Goal: Task Accomplishment & Management: Use online tool/utility

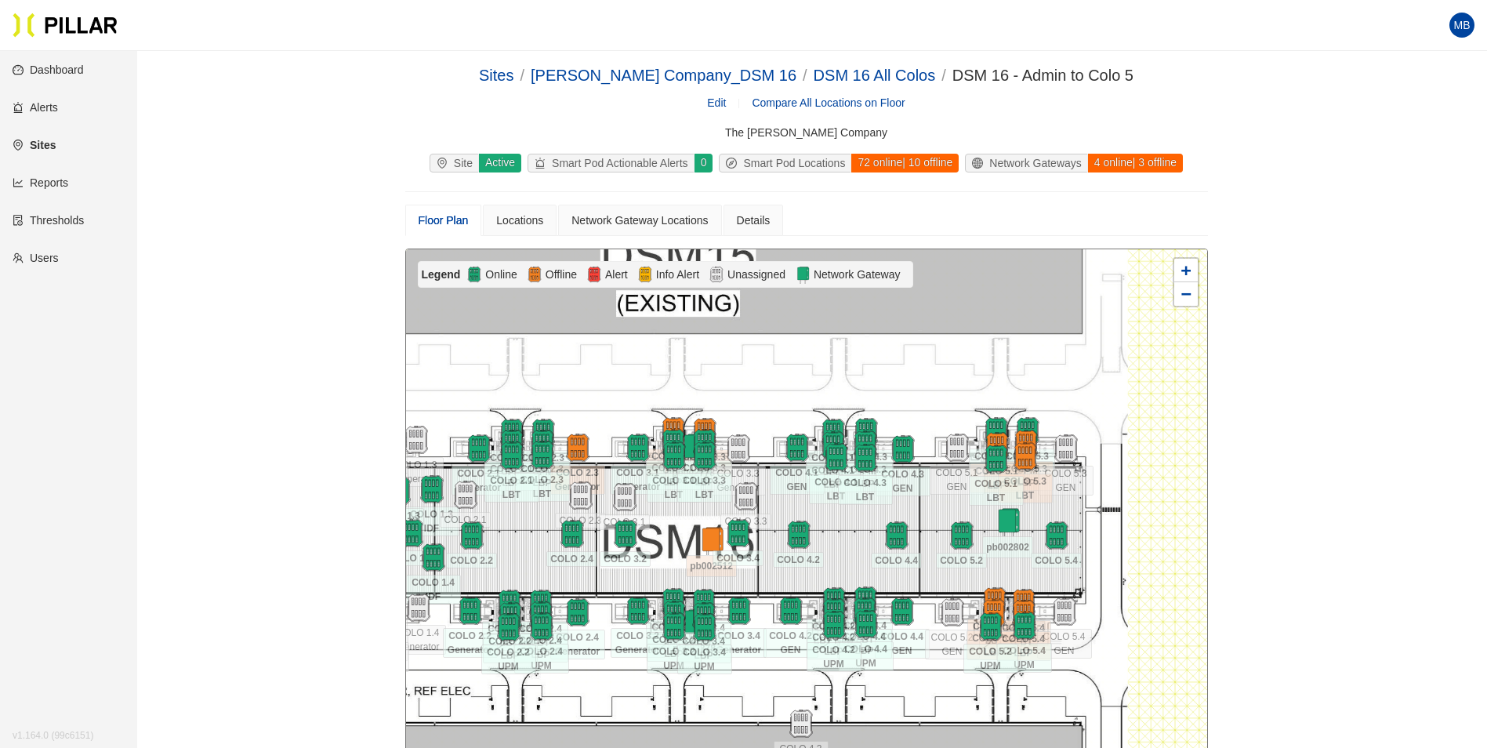
scroll to position [51, 0]
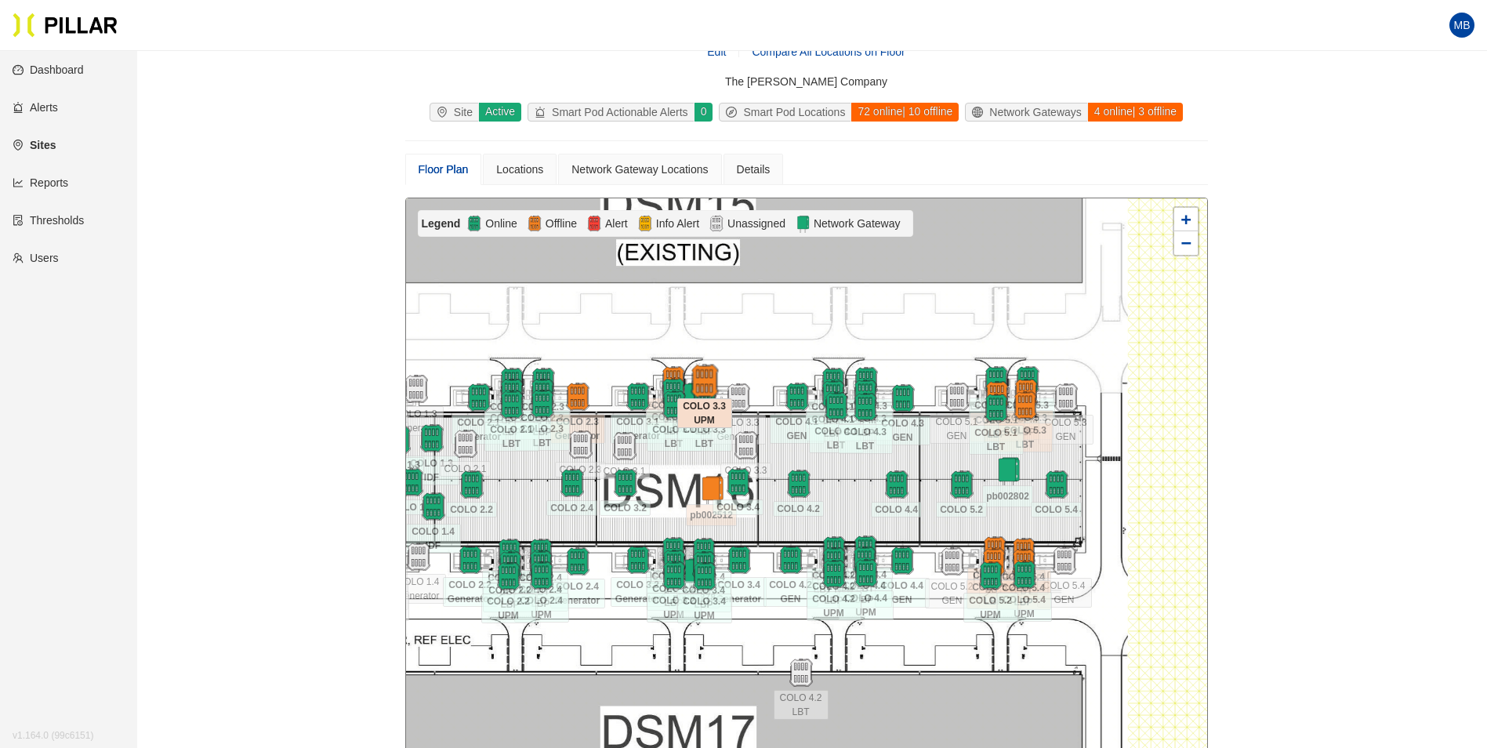
click at [698, 366] on img at bounding box center [704, 381] width 34 height 34
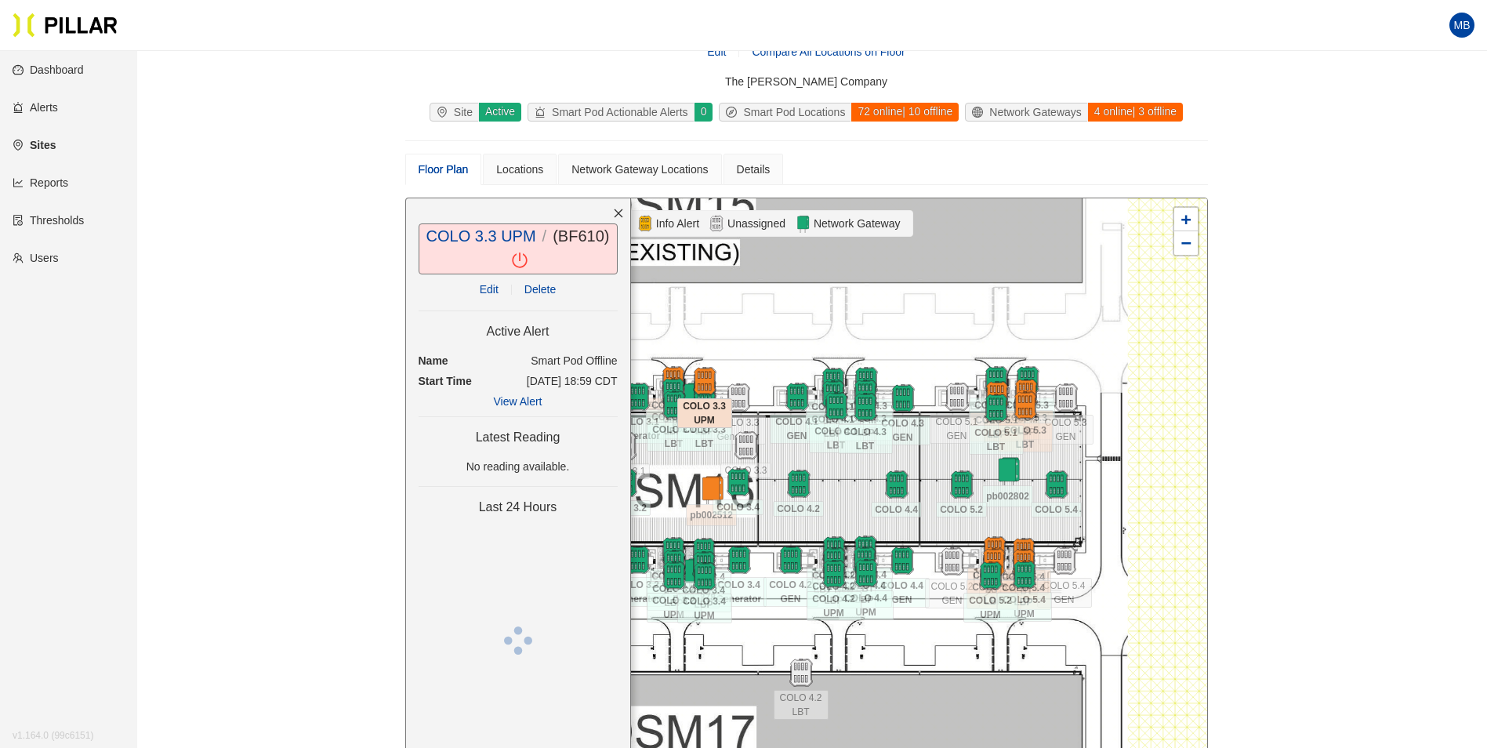
click at [495, 235] on link "COLO 3.3 UPM" at bounding box center [481, 235] width 110 height 17
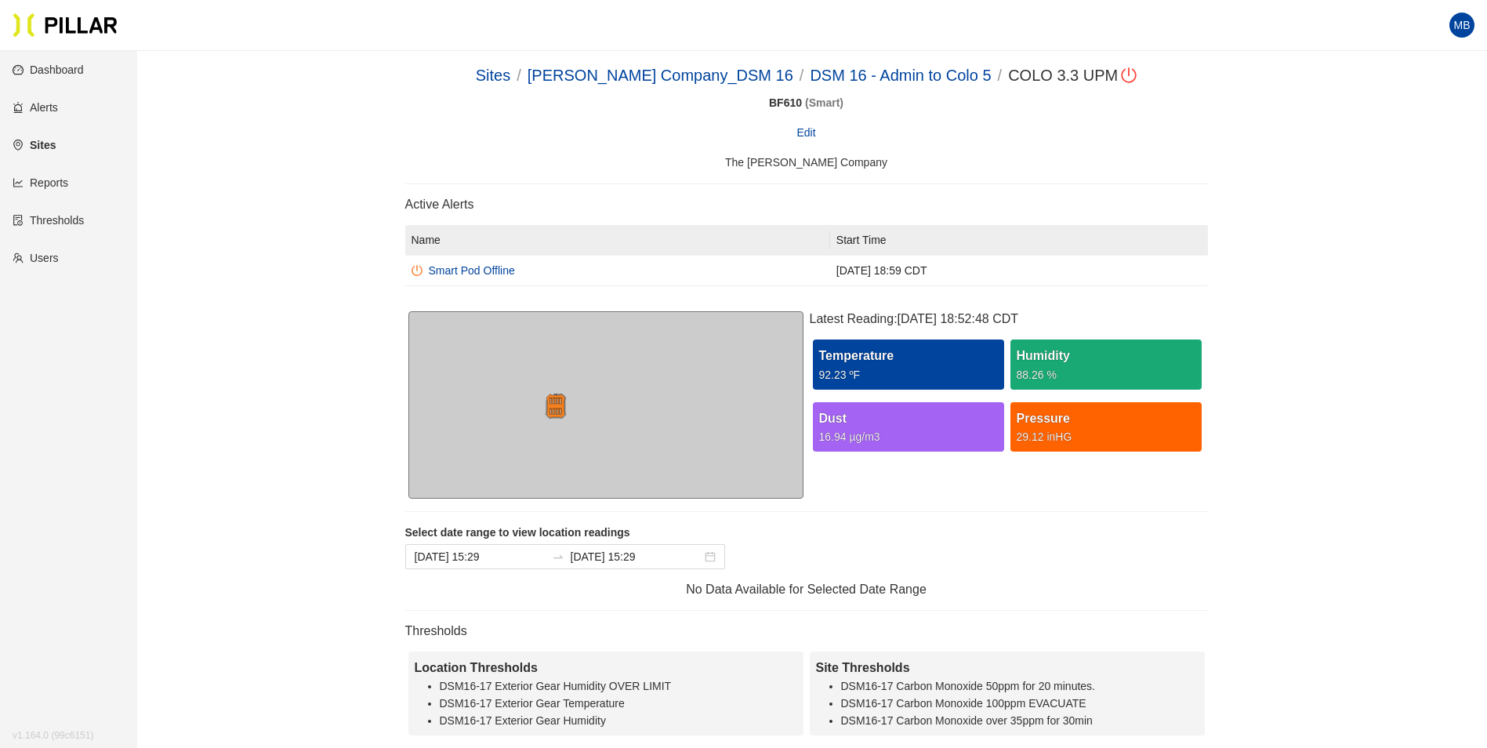
scroll to position [51, 0]
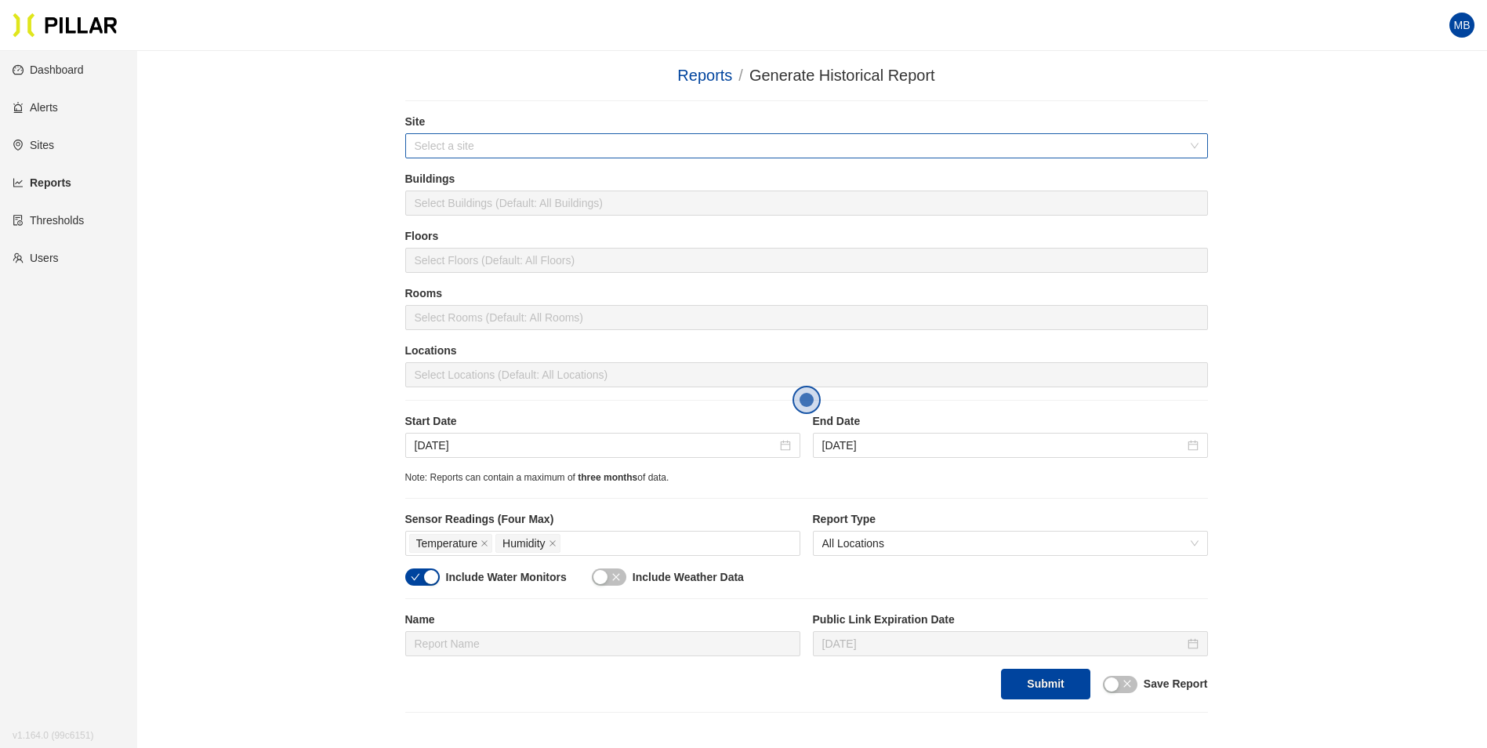
click at [481, 146] on input "search" at bounding box center [801, 146] width 773 height 24
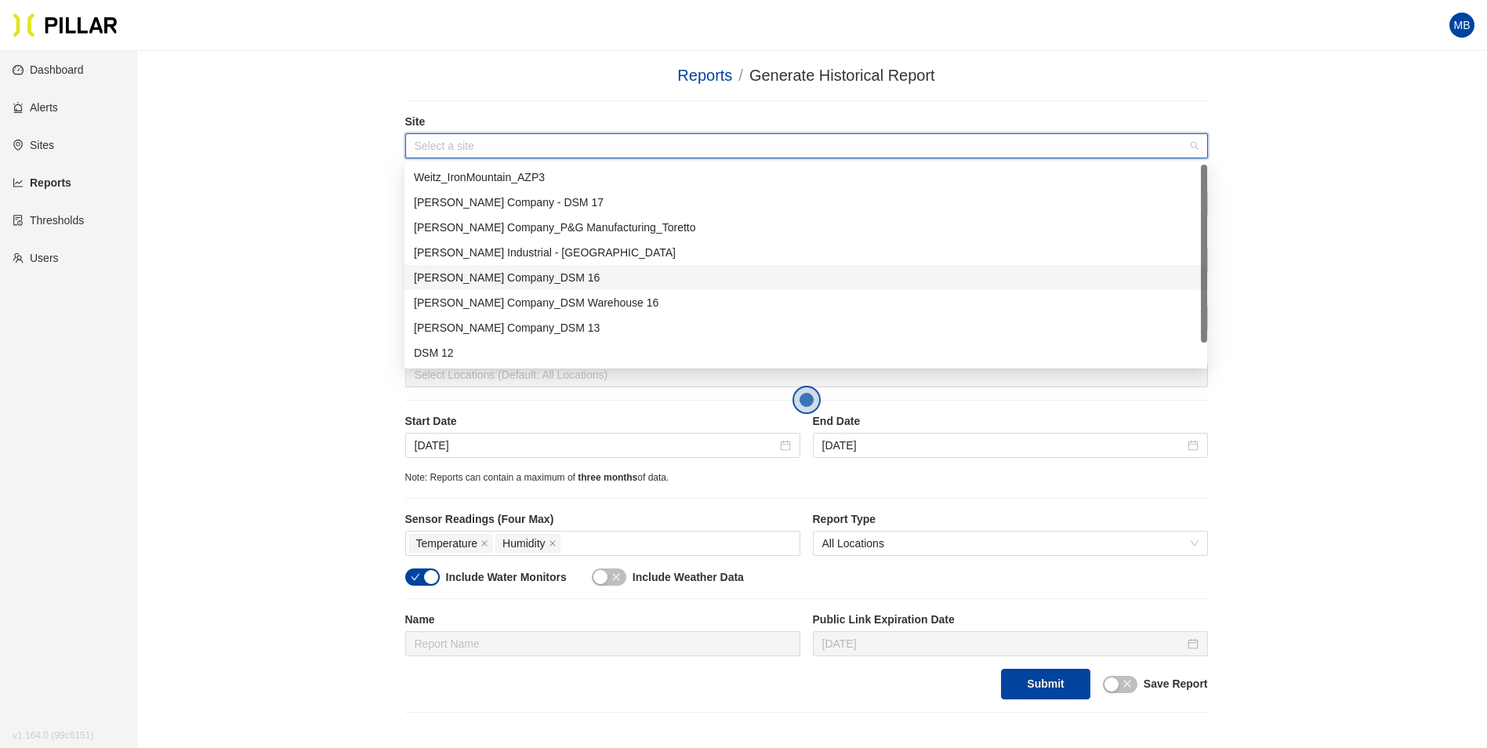
click at [542, 285] on div "[PERSON_NAME] Company_DSM 16" at bounding box center [806, 277] width 784 height 17
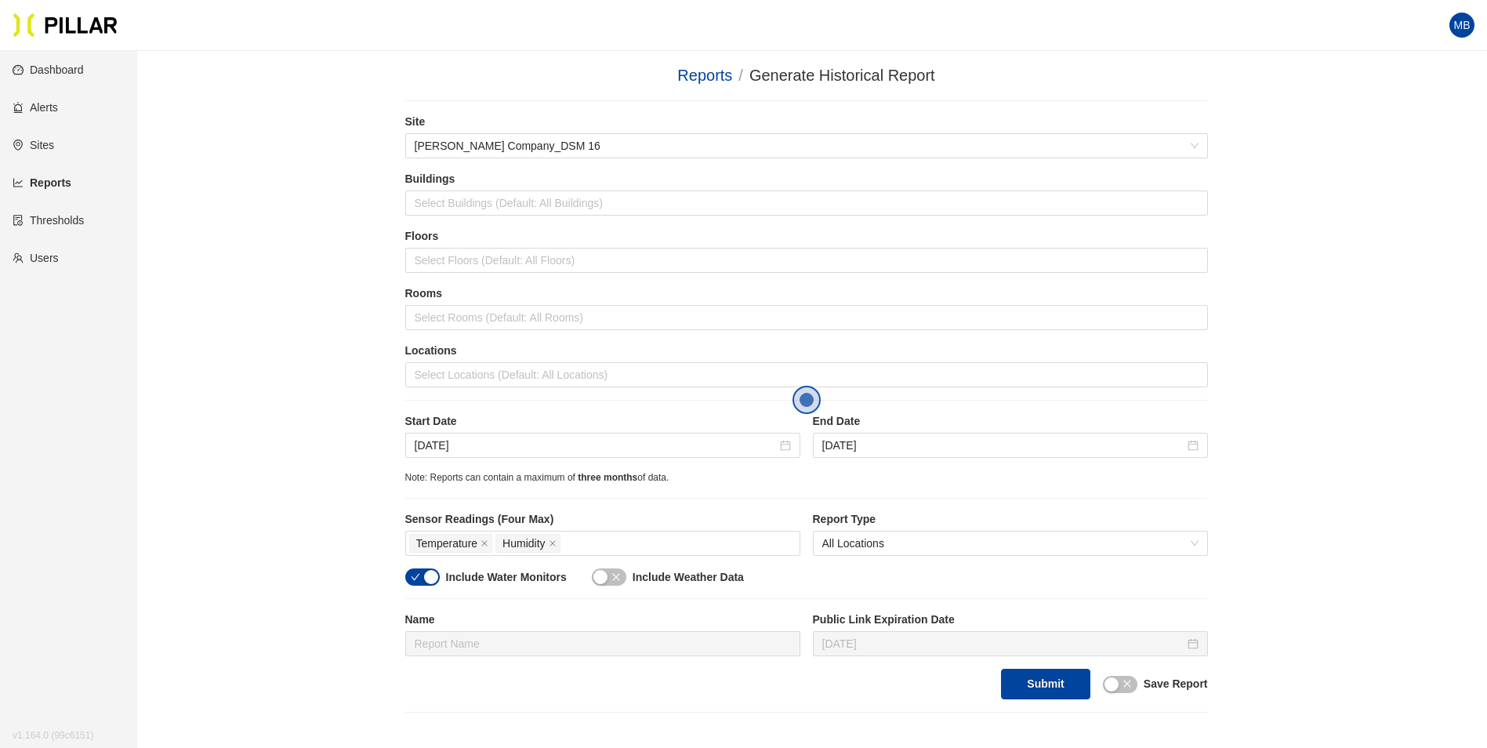
click at [243, 252] on div "Reports / Generate Historical Report / Site Weitz Company_DSM 16 Buildings Sele…" at bounding box center [806, 387] width 1261 height 649
click at [457, 376] on div at bounding box center [806, 375] width 795 height 22
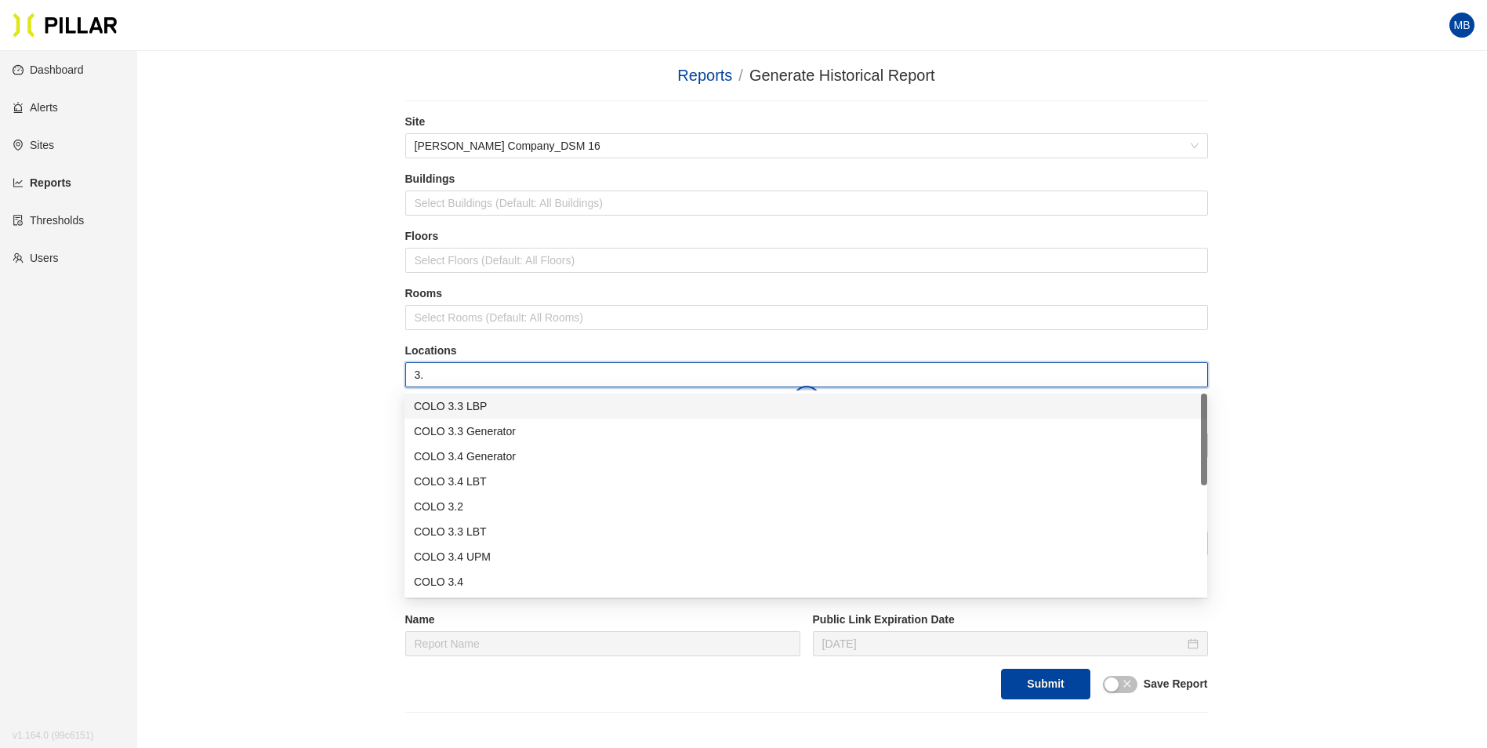
type input "3.3"
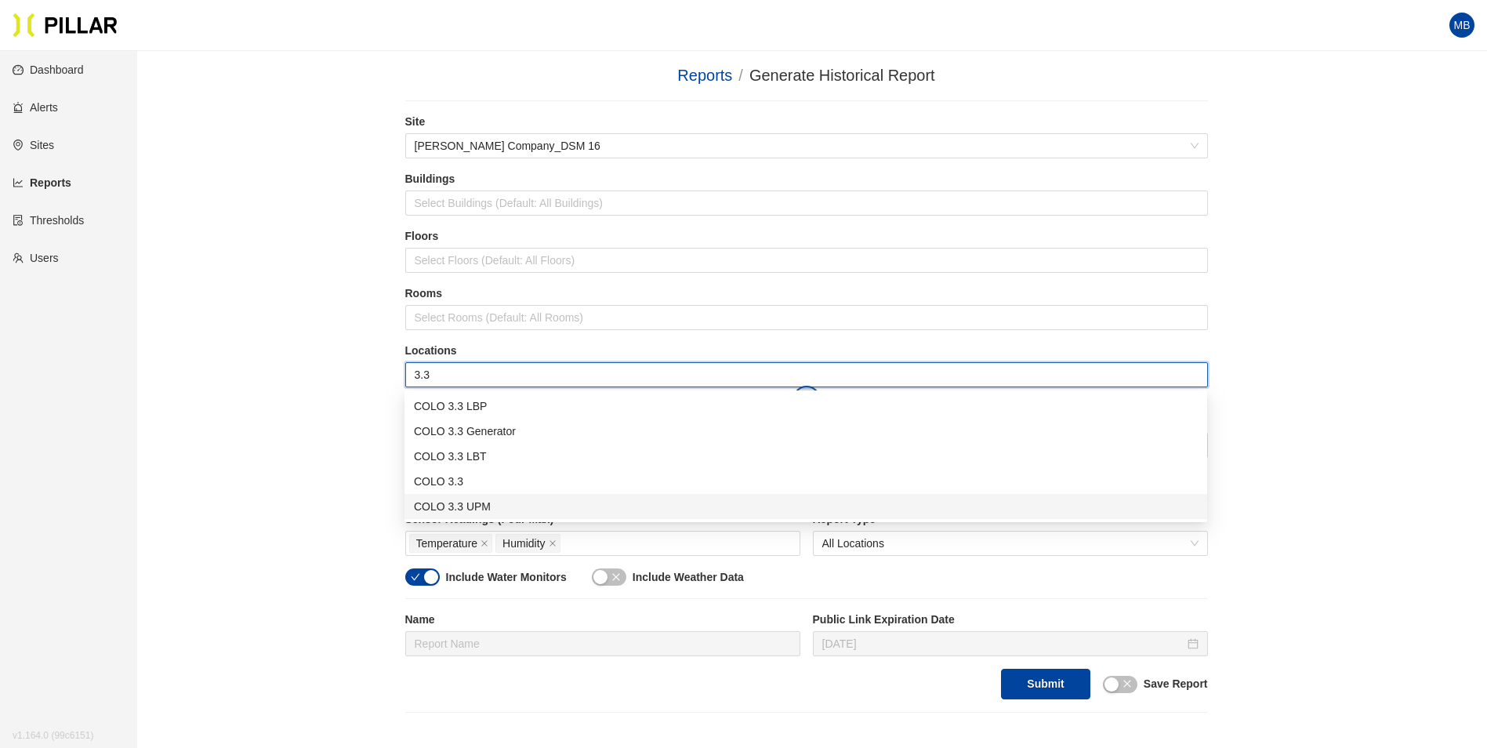
click at [481, 504] on div "COLO 3.3 UPM" at bounding box center [806, 506] width 784 height 17
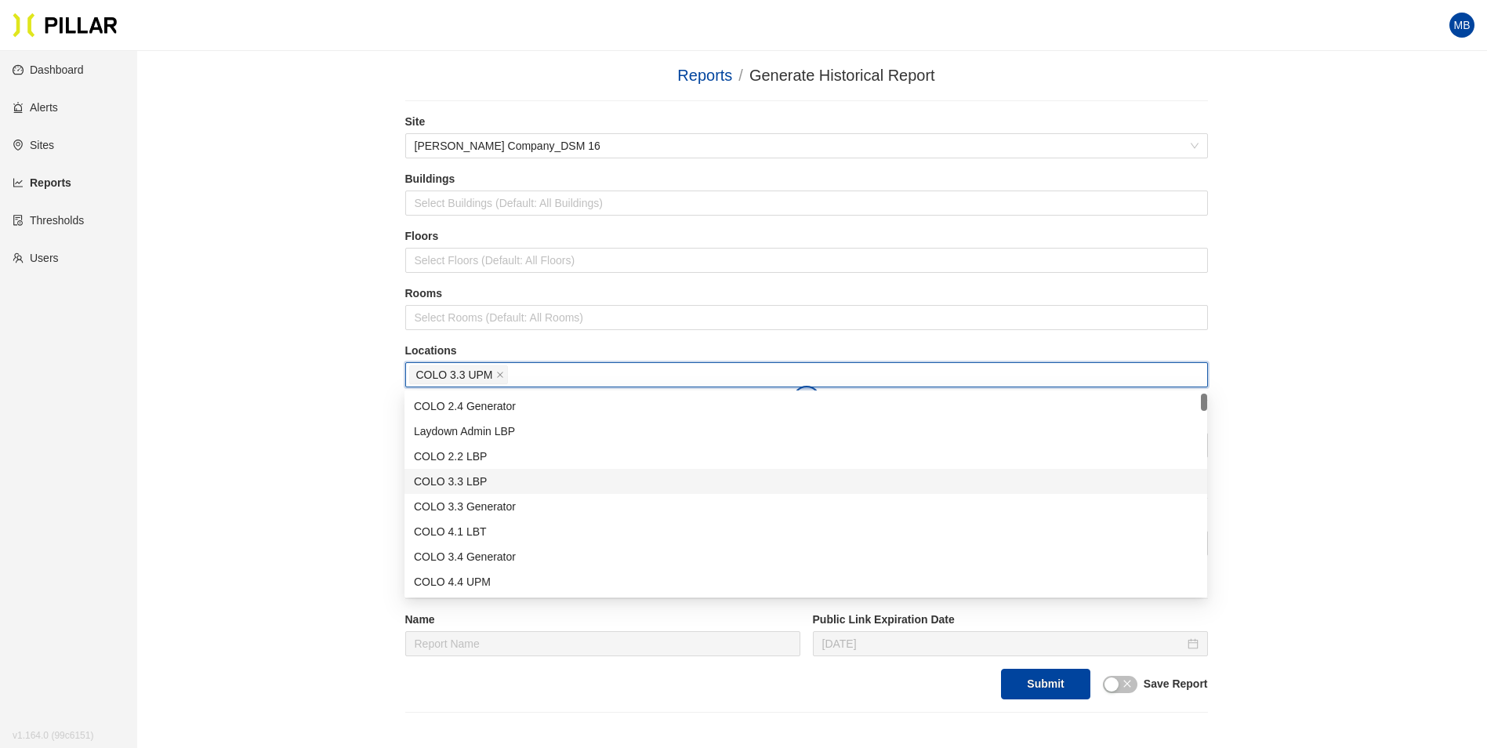
click at [333, 449] on div "Reports / Generate Historical Report / Site Weitz Company_DSM 16 Buildings Sele…" at bounding box center [806, 387] width 1261 height 649
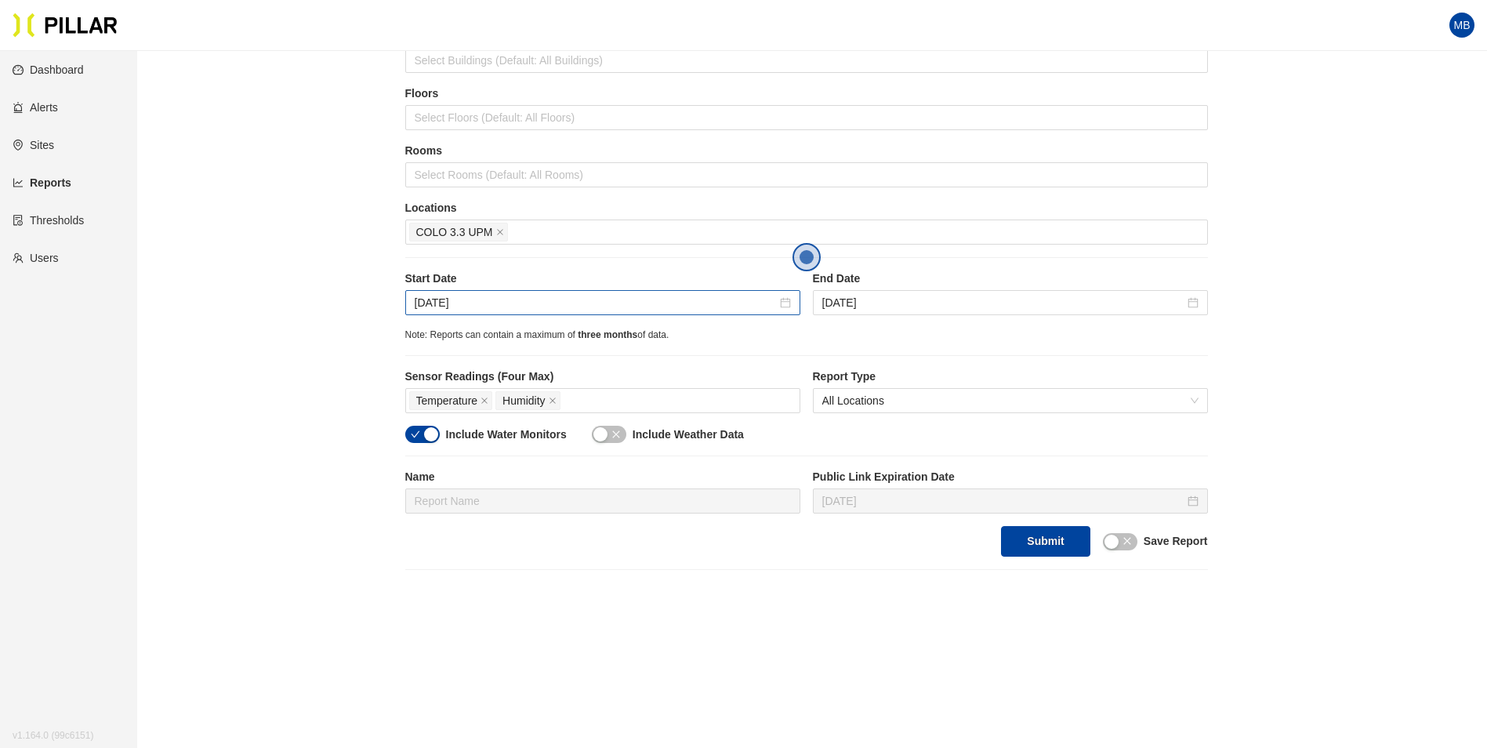
scroll to position [157, 0]
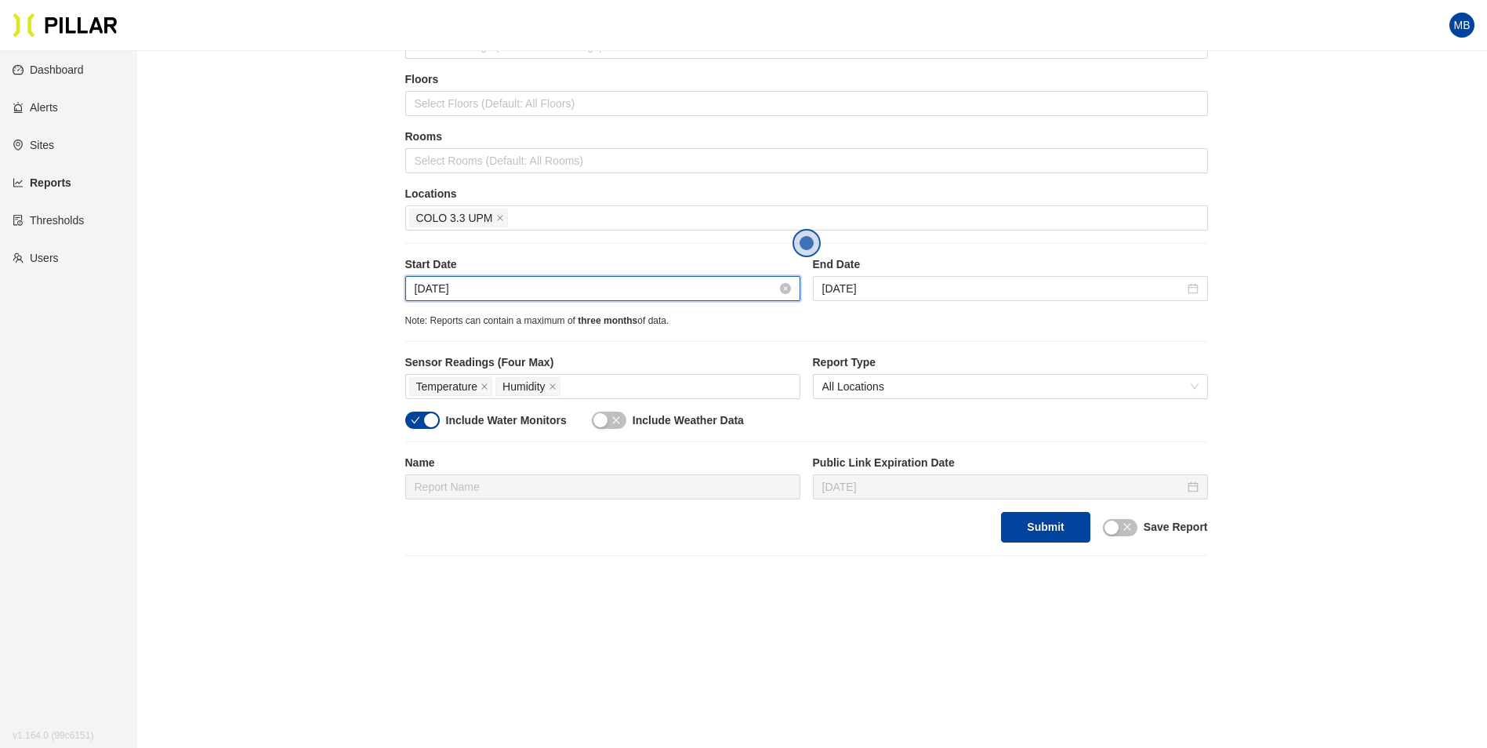
click at [507, 285] on input "Aug 18, 2025" at bounding box center [596, 288] width 362 height 17
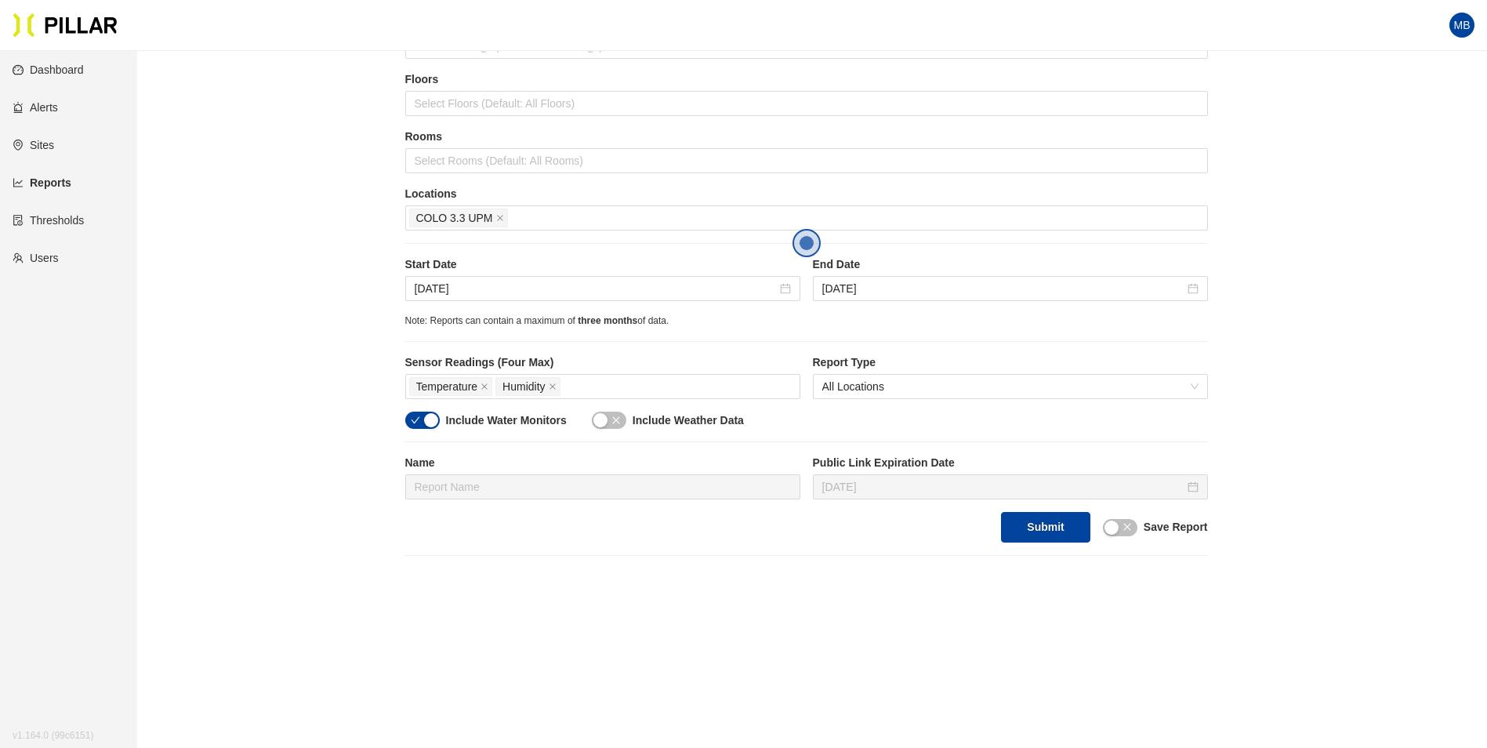
click at [331, 387] on div "Reports / Generate Historical Report / Site Weitz Company_DSM 16 Buildings Sele…" at bounding box center [806, 231] width 1261 height 649
click at [426, 419] on div "button" at bounding box center [431, 420] width 14 height 14
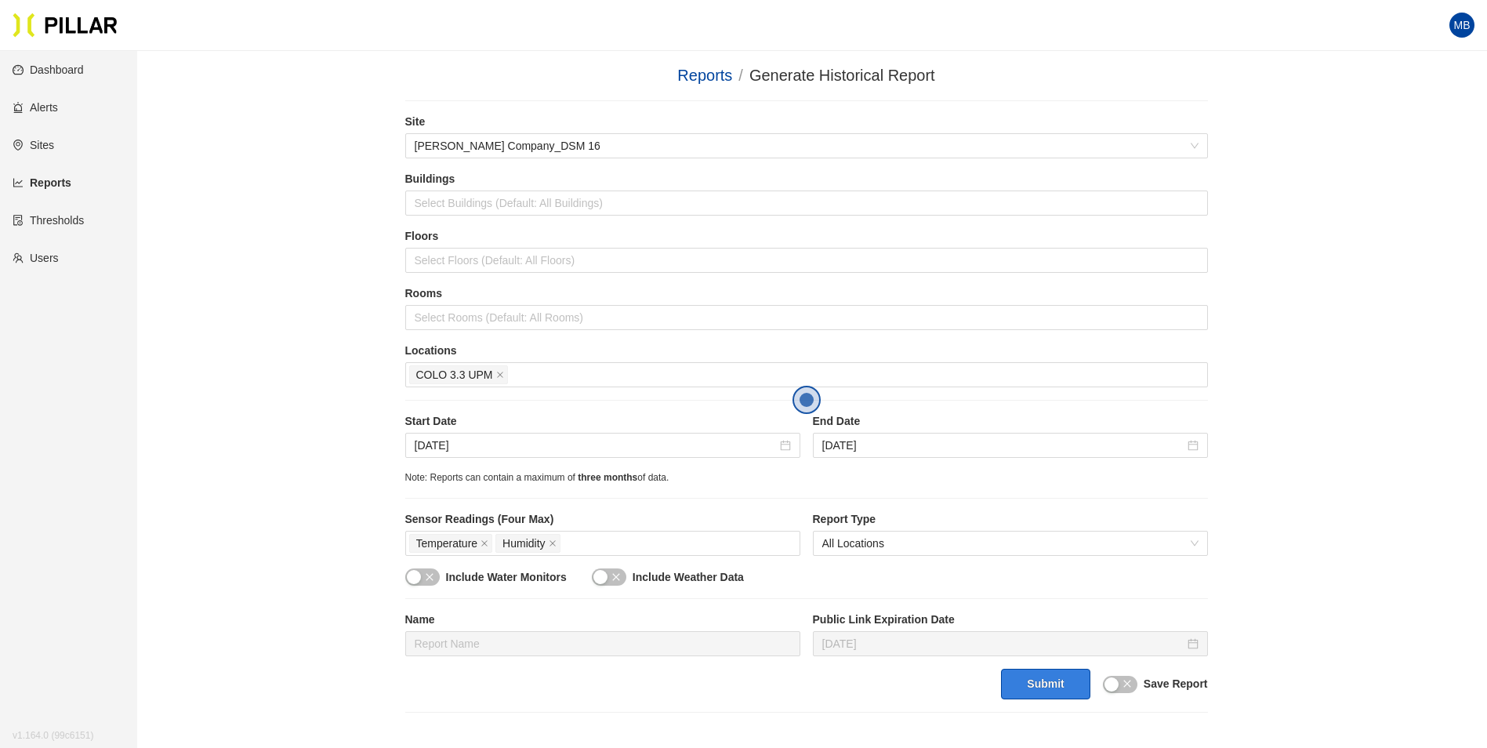
click at [1047, 681] on button "Submit" at bounding box center [1045, 684] width 89 height 31
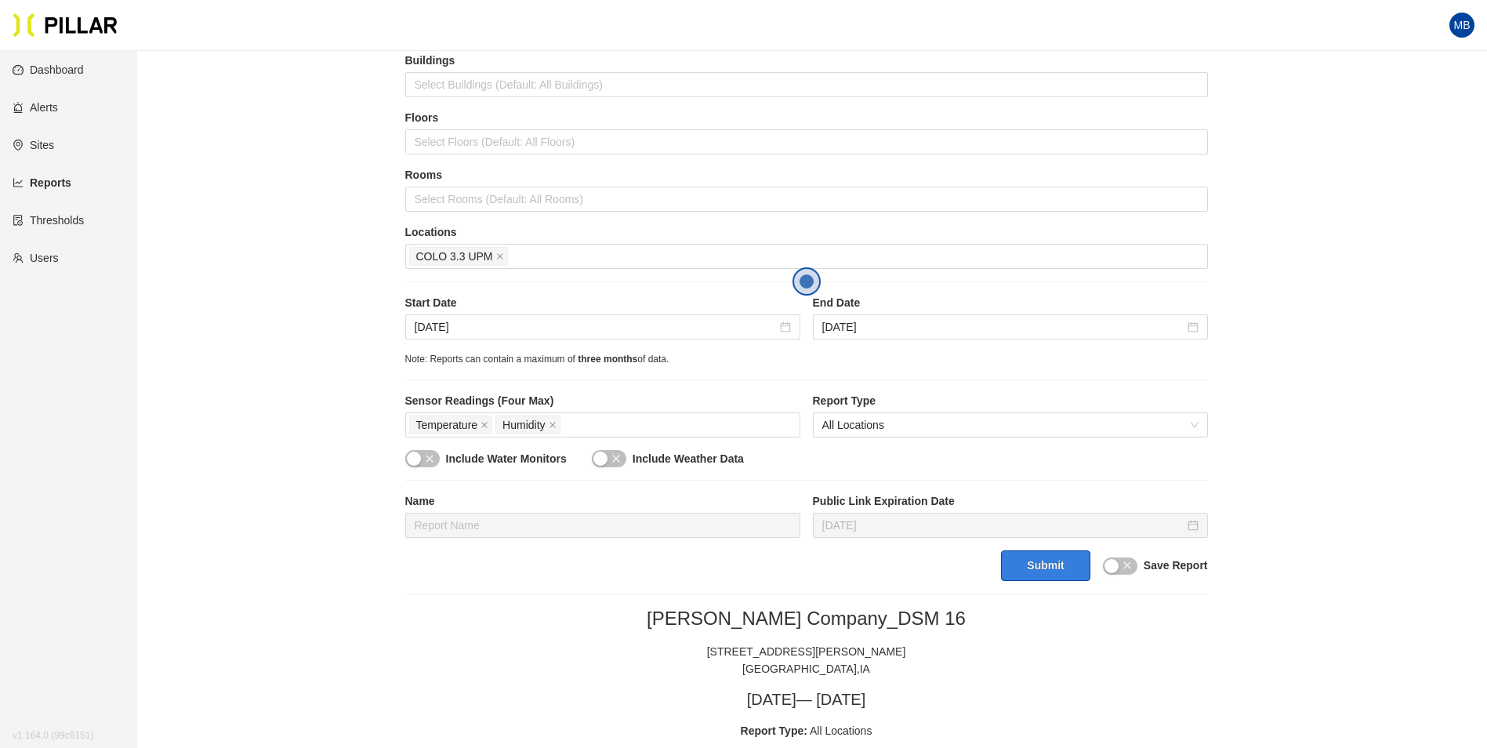
scroll to position [34, 0]
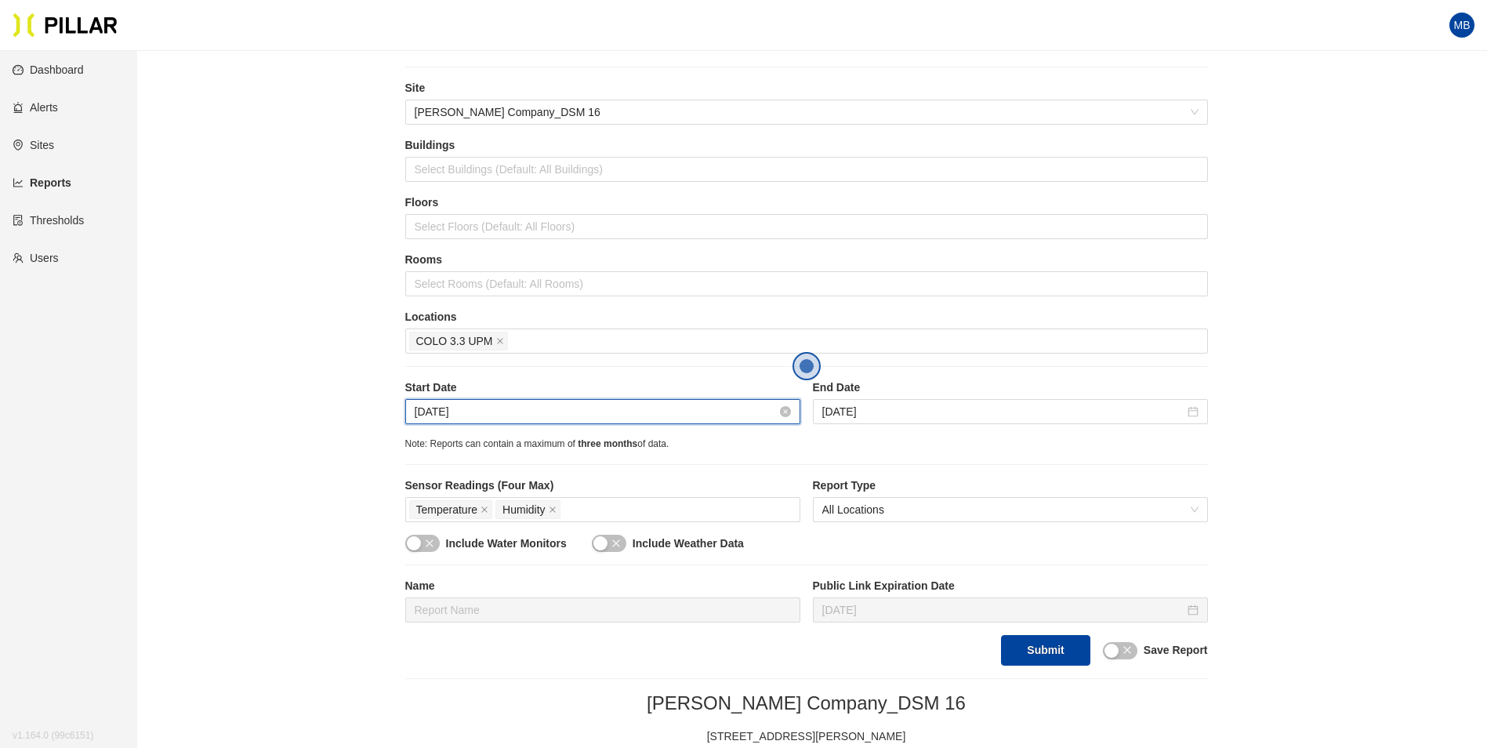
click at [508, 416] on input "Aug 18, 2025" at bounding box center [596, 411] width 362 height 17
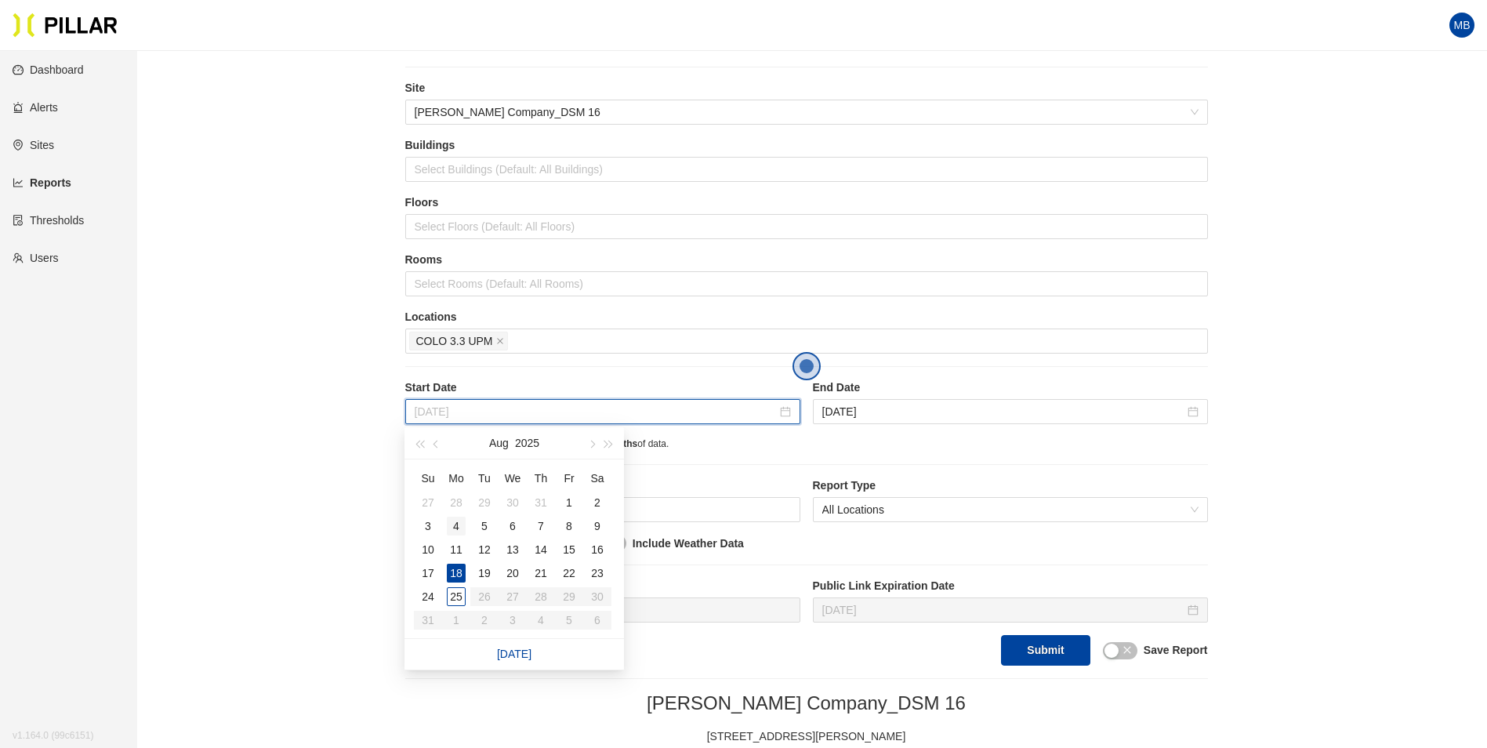
type input "Aug 4, 2025"
click at [454, 530] on div "4" at bounding box center [456, 526] width 19 height 19
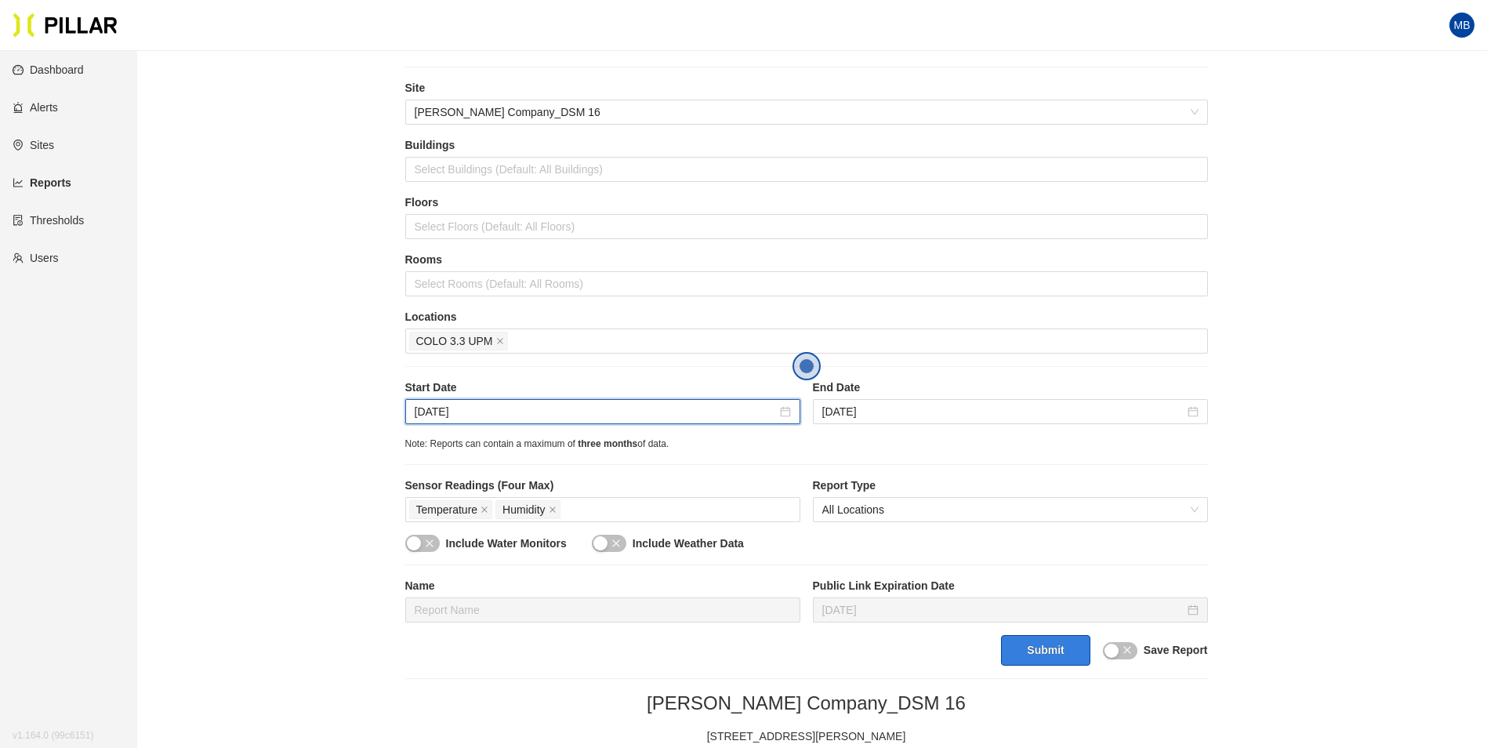
click at [1065, 653] on button "Submit" at bounding box center [1045, 650] width 89 height 31
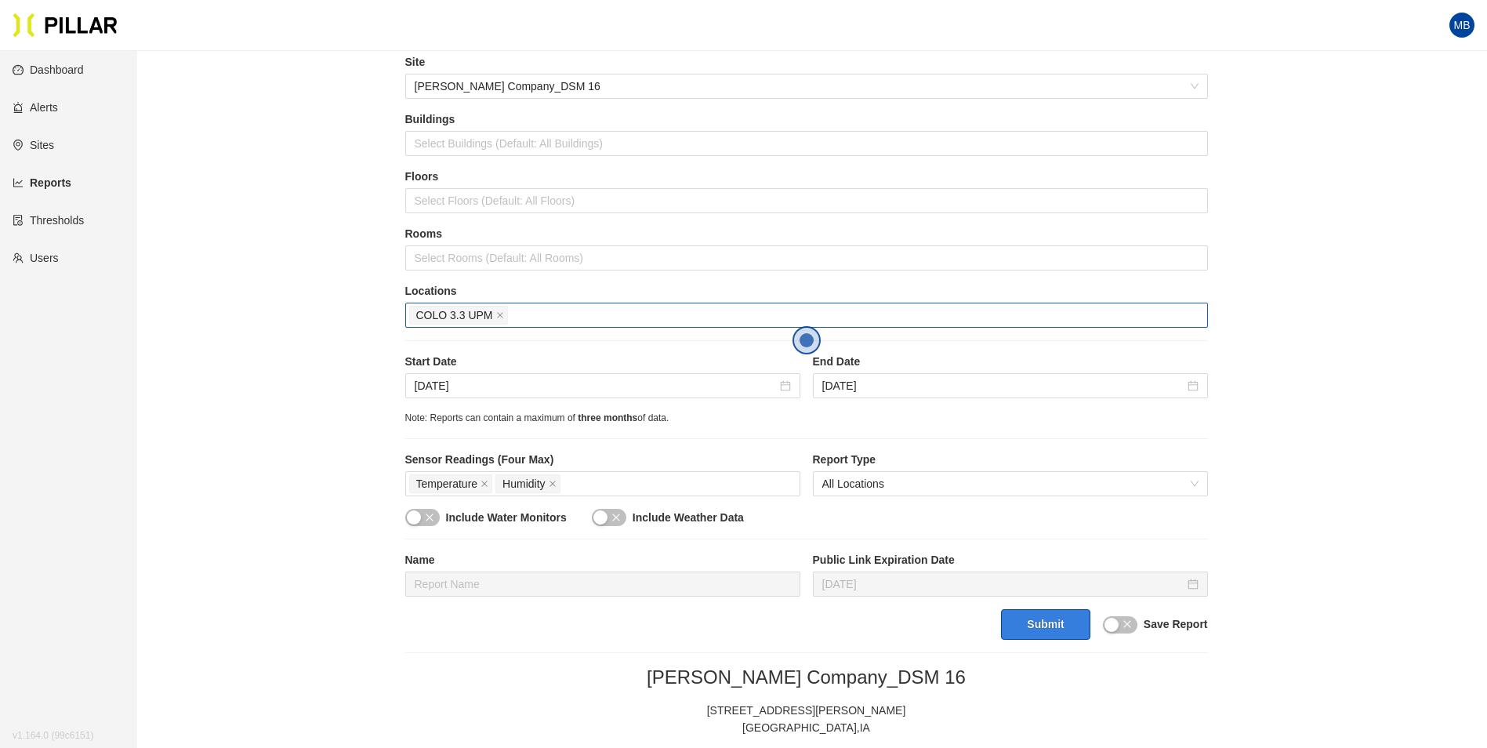
scroll to position [0, 0]
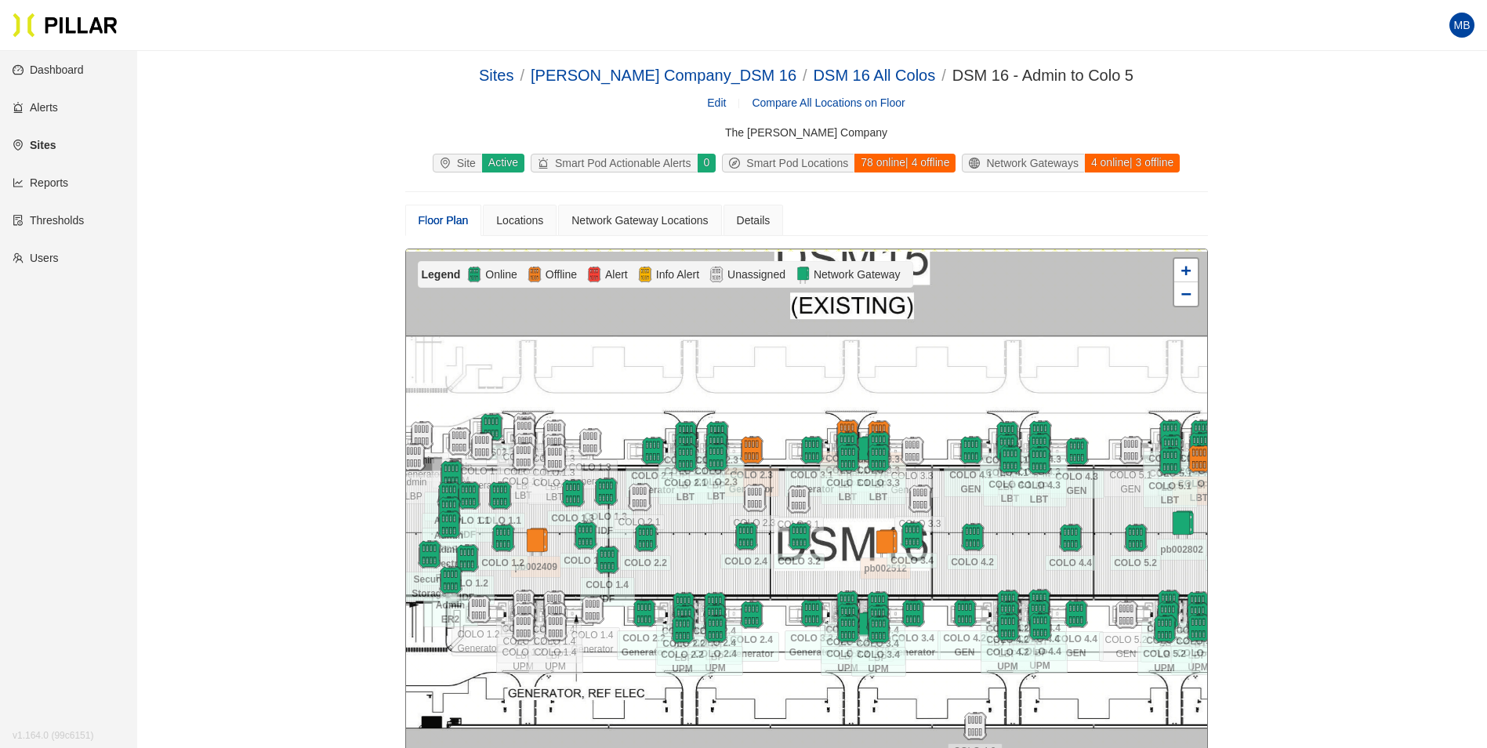
scroll to position [51, 0]
